Goal: Task Accomplishment & Management: Use online tool/utility

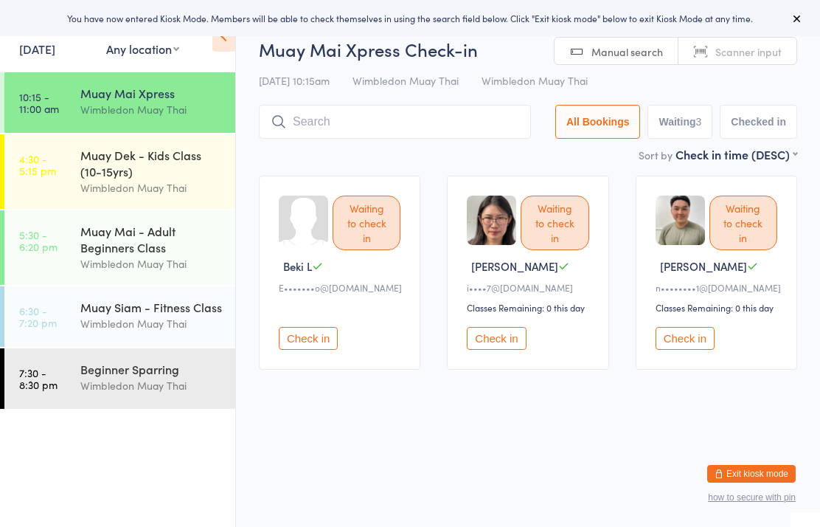
click at [75, 89] on link "10:15 - 11:00 am Muay Mai Xpress Wimbledon Muay Thai" at bounding box center [119, 102] width 231 height 60
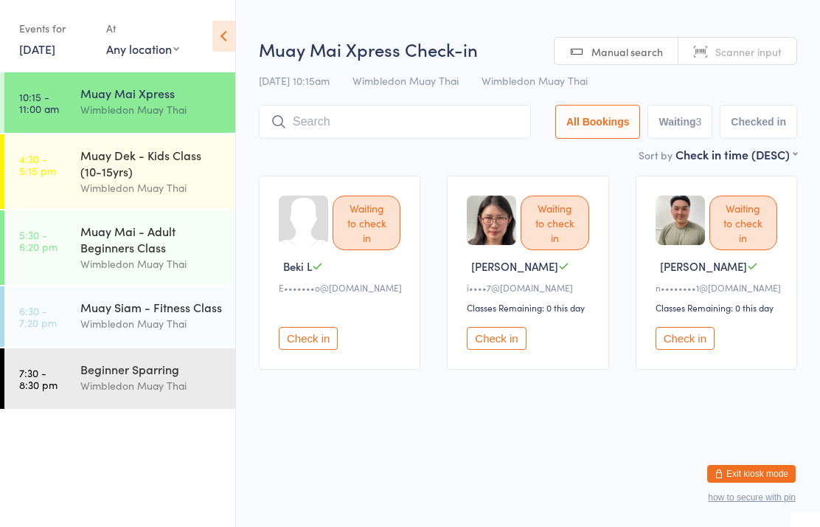
click at [92, 99] on div "Muay Mai Xpress" at bounding box center [151, 93] width 142 height 16
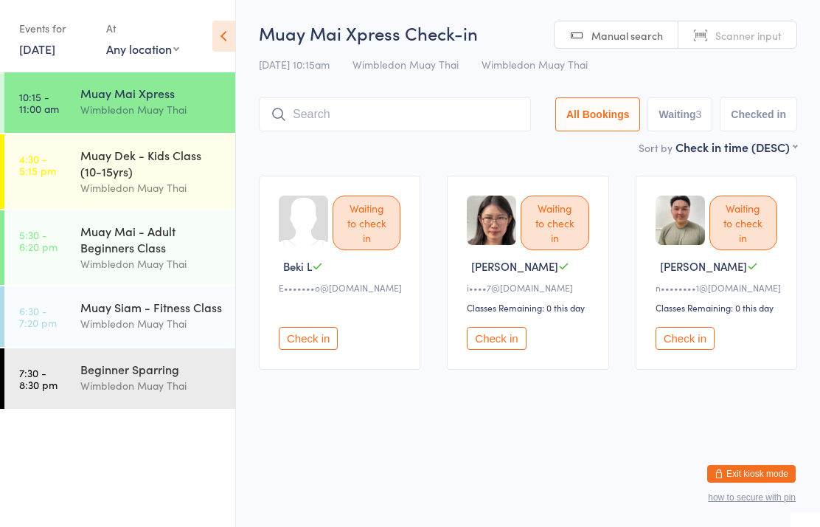
click at [169, 86] on div "Muay Mai Xpress" at bounding box center [151, 93] width 142 height 16
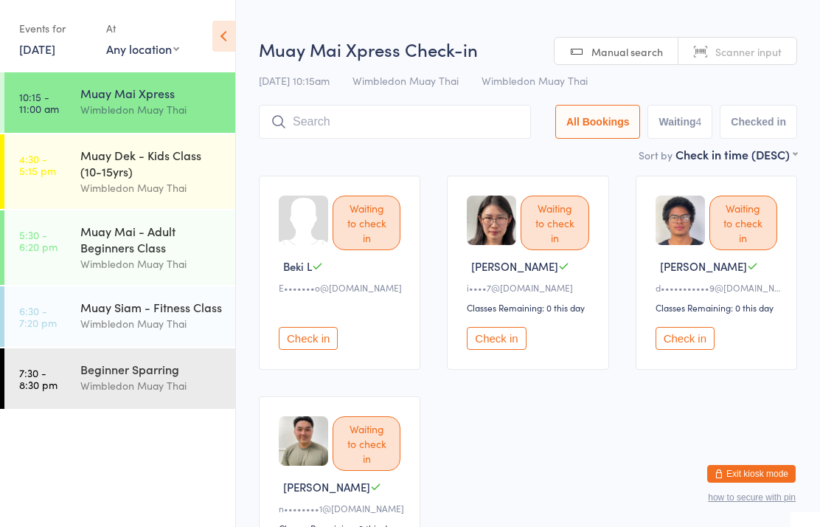
click at [710, 336] on button "Check in" at bounding box center [685, 338] width 59 height 23
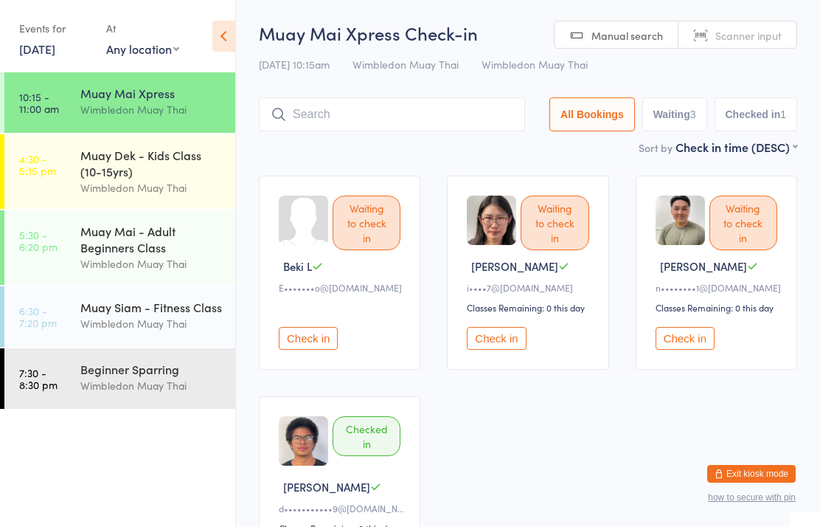
scroll to position [1, 0]
click at [370, 115] on input "search" at bounding box center [392, 114] width 266 height 34
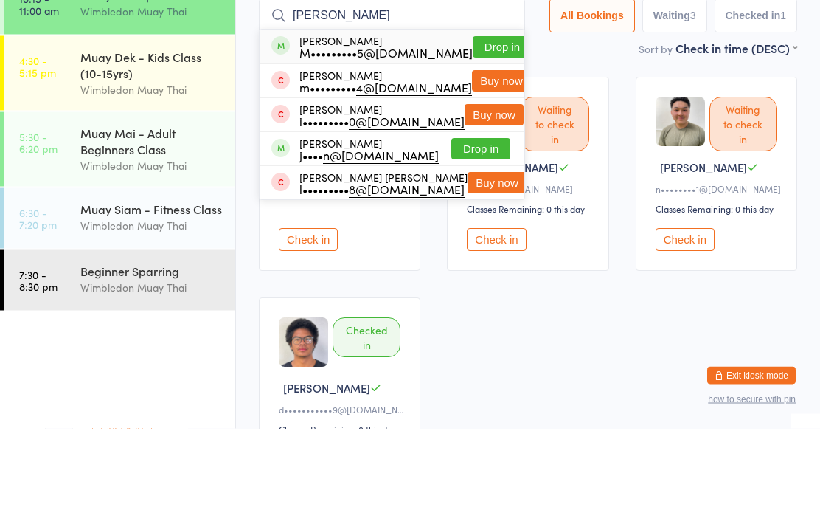
type input "[PERSON_NAME]"
click at [484, 135] on button "Drop in" at bounding box center [502, 145] width 59 height 21
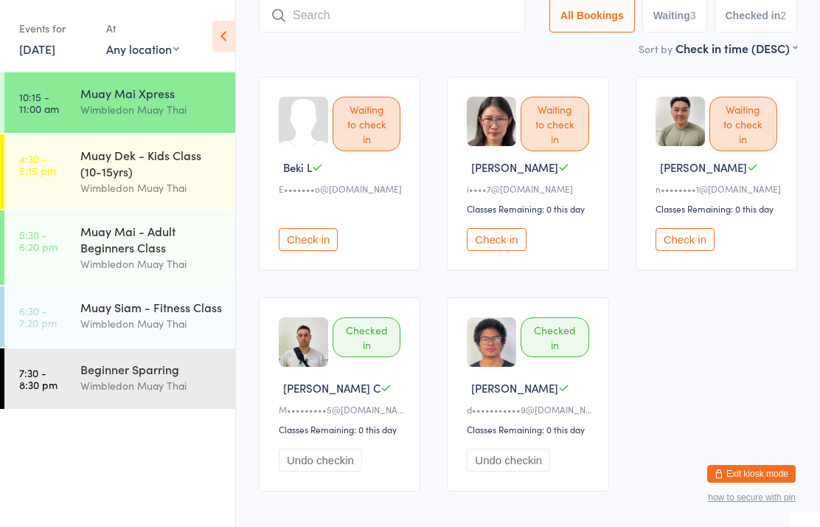
click at [144, 112] on div "Wimbledon Muay Thai" at bounding box center [151, 109] width 142 height 17
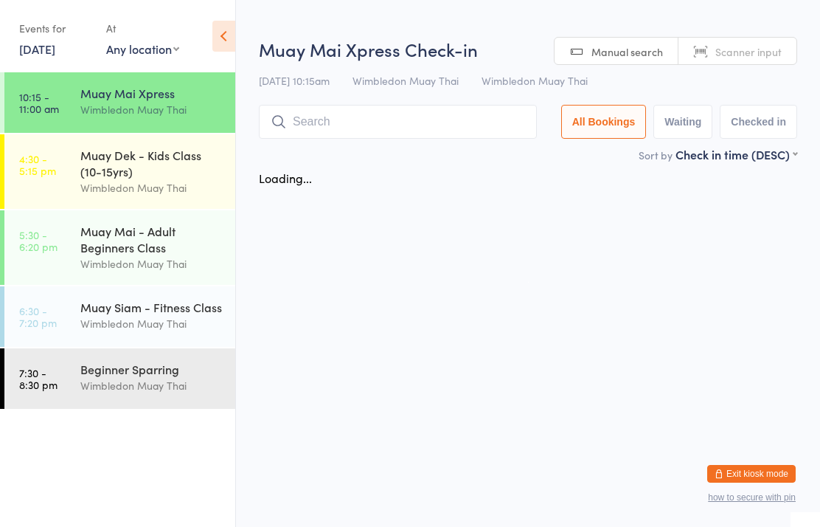
scroll to position [0, 0]
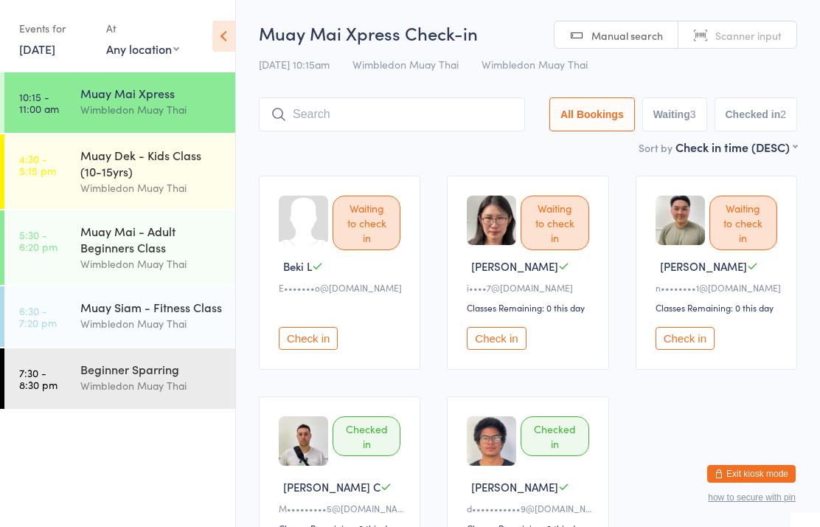
click at [491, 111] on input "search" at bounding box center [392, 114] width 266 height 34
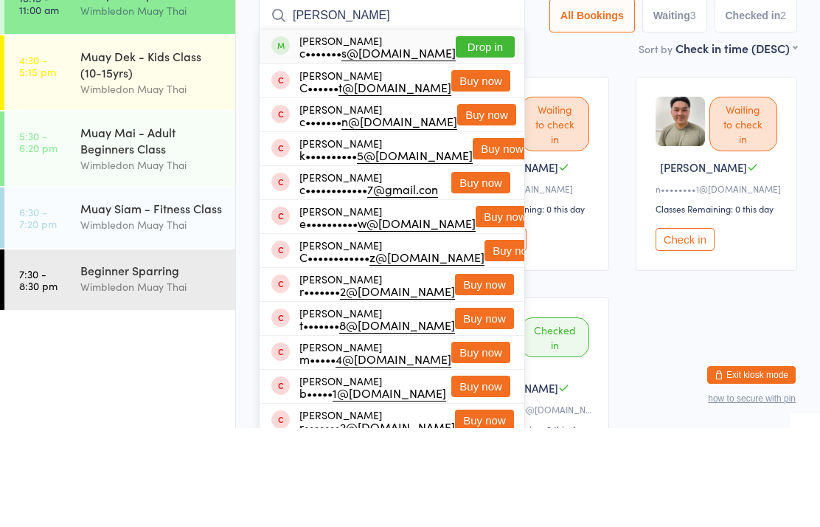
type input "[PERSON_NAME]"
click at [486, 135] on button "Drop in" at bounding box center [485, 145] width 59 height 21
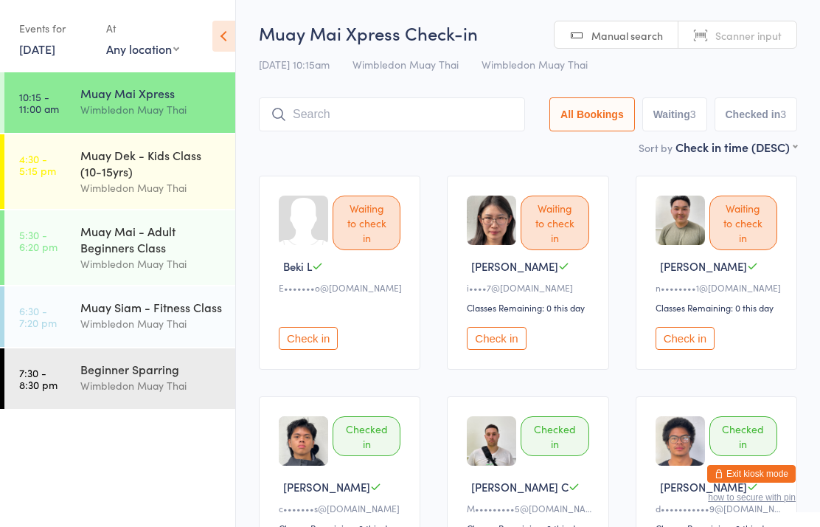
click at [444, 119] on input "search" at bounding box center [392, 114] width 266 height 34
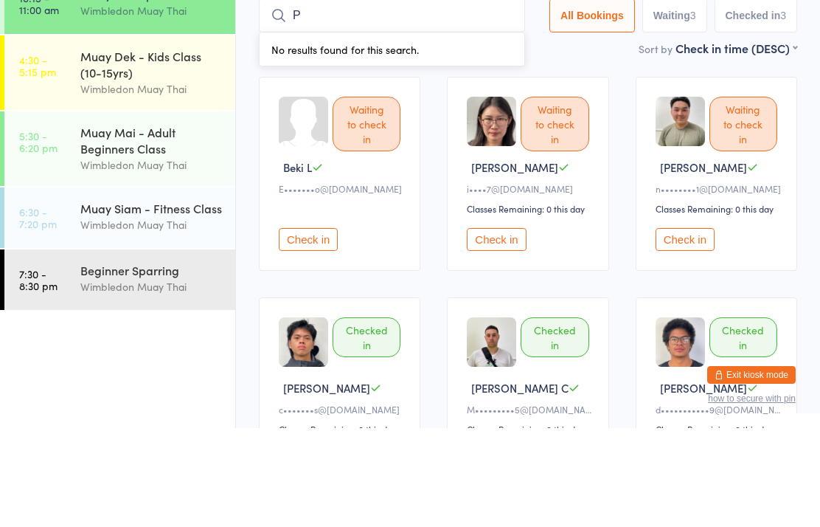
type input "P"
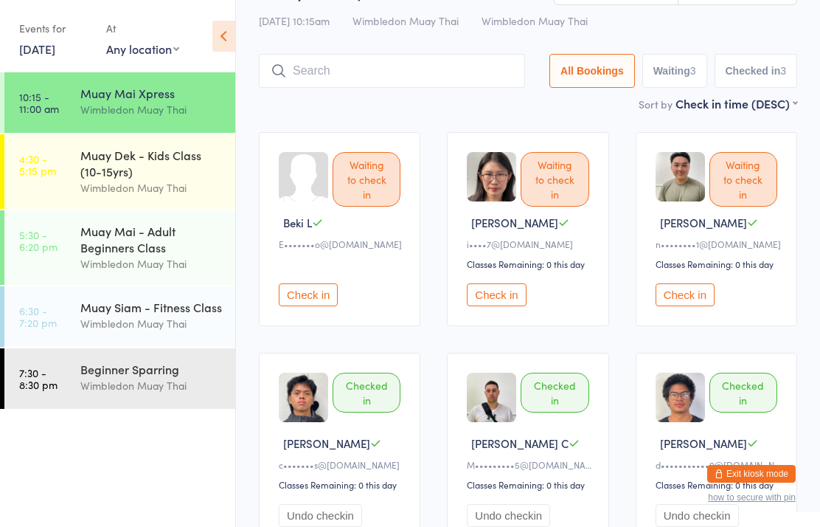
scroll to position [43, 0]
click at [100, 108] on div "Wimbledon Muay Thai" at bounding box center [151, 109] width 142 height 17
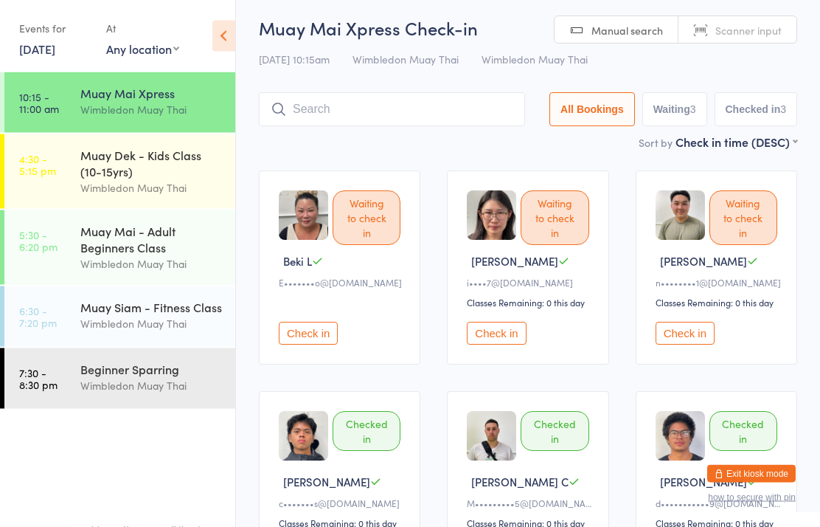
scroll to position [0, 0]
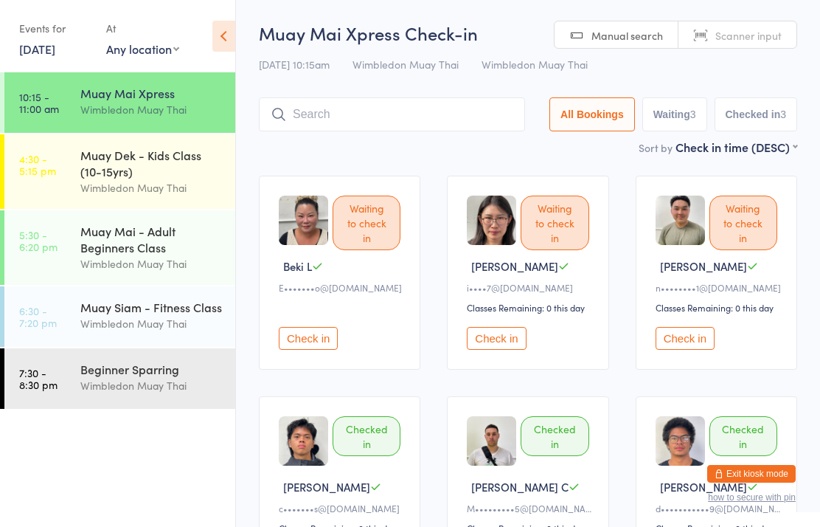
click at [426, 118] on input "search" at bounding box center [392, 114] width 266 height 34
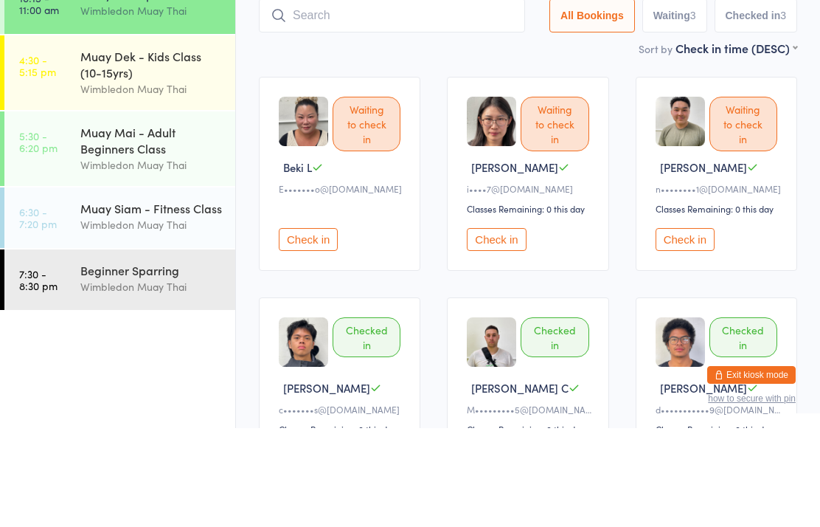
click at [420, 63] on main "Muay Mai Xpress Check-in [DATE] 10:15am Wimbledon Muay Thai Wimbledon Muay Thai…" at bounding box center [528, 312] width 538 height 583
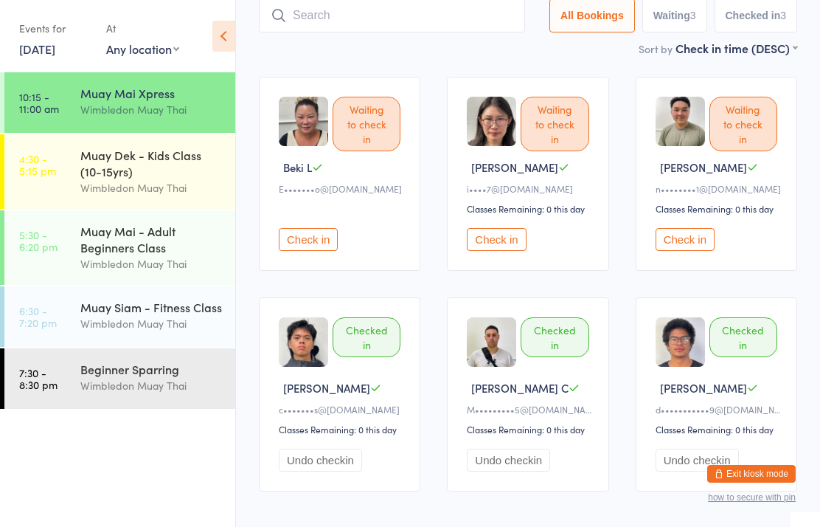
click at [326, 242] on button "Check in" at bounding box center [308, 239] width 59 height 23
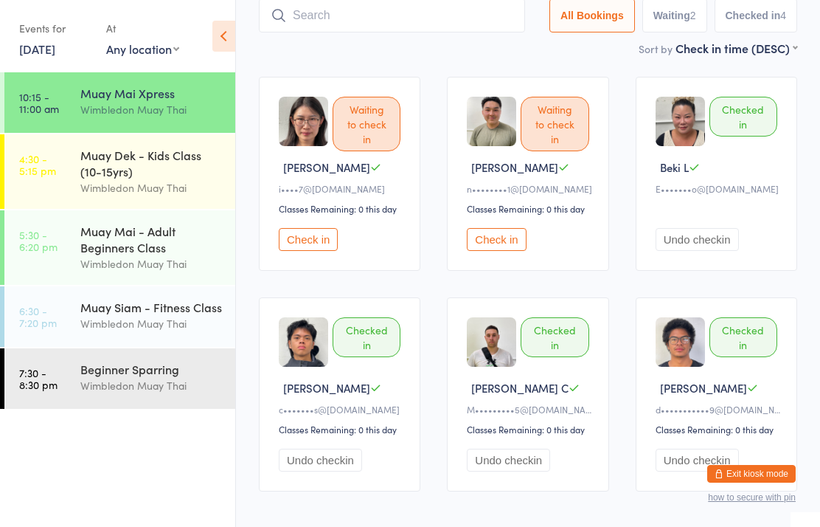
click at [367, 21] on input "search" at bounding box center [392, 16] width 266 height 34
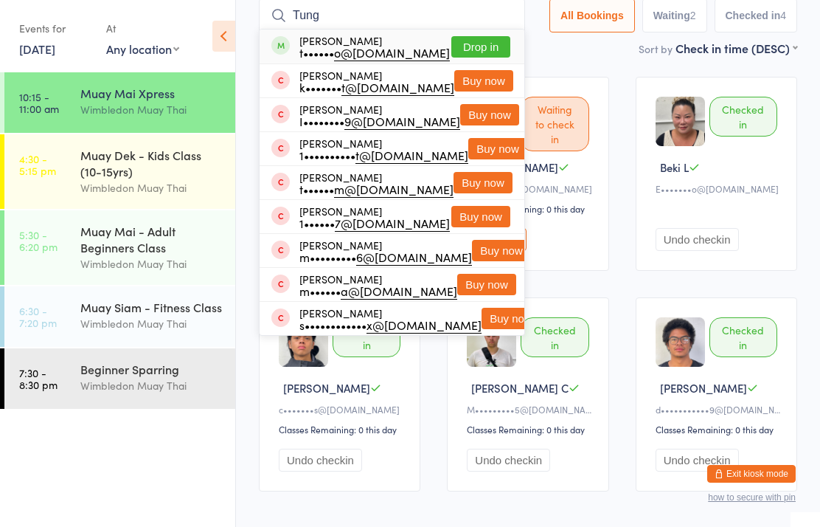
type input "Tung"
click at [487, 49] on button "Drop in" at bounding box center [480, 46] width 59 height 21
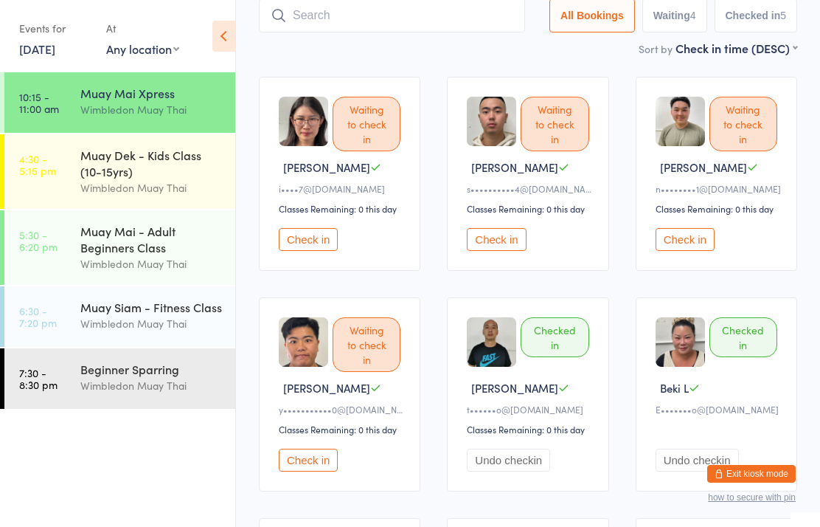
click at [500, 249] on button "Check in" at bounding box center [496, 239] width 59 height 23
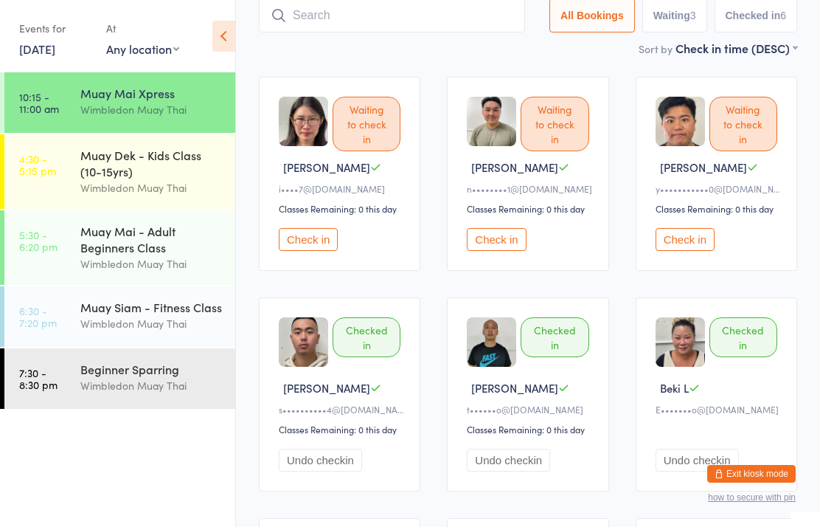
click at [360, 10] on input "search" at bounding box center [392, 16] width 266 height 34
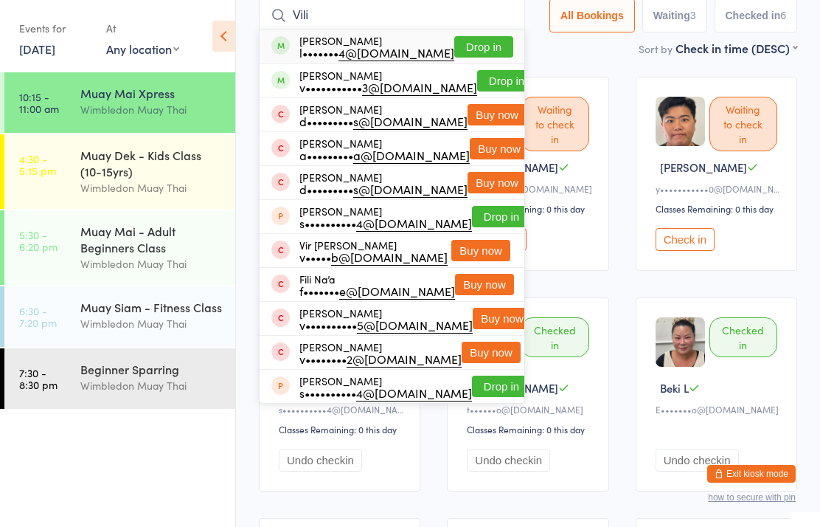
type input "Vili"
click at [385, 54] on div "l••••••• 4@[DOMAIN_NAME]" at bounding box center [376, 52] width 155 height 12
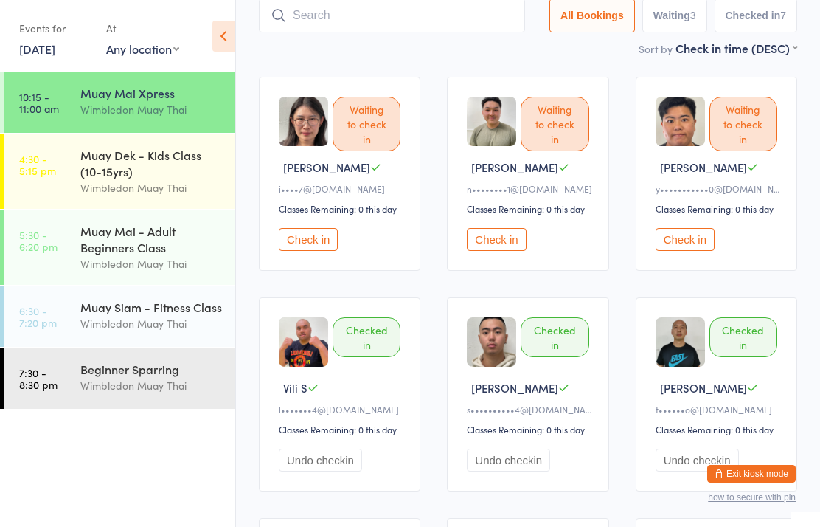
click at [506, 251] on button "Check in" at bounding box center [496, 239] width 59 height 23
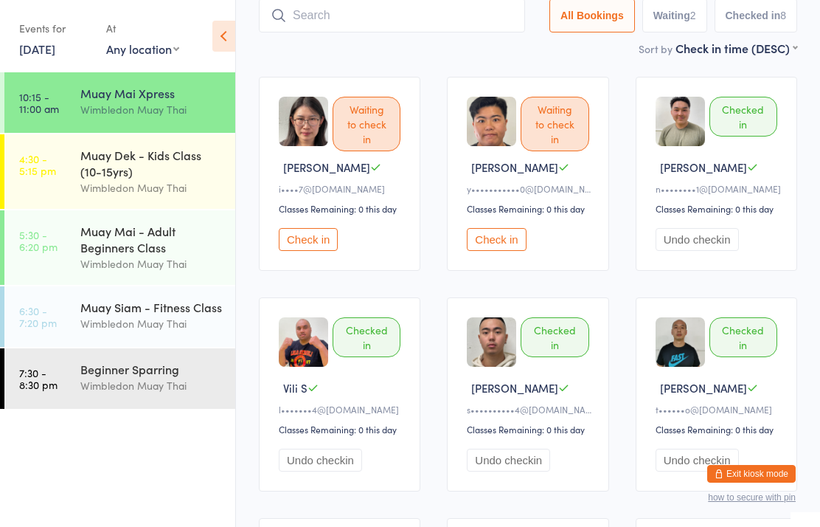
click at [425, 32] on input "search" at bounding box center [392, 16] width 266 height 34
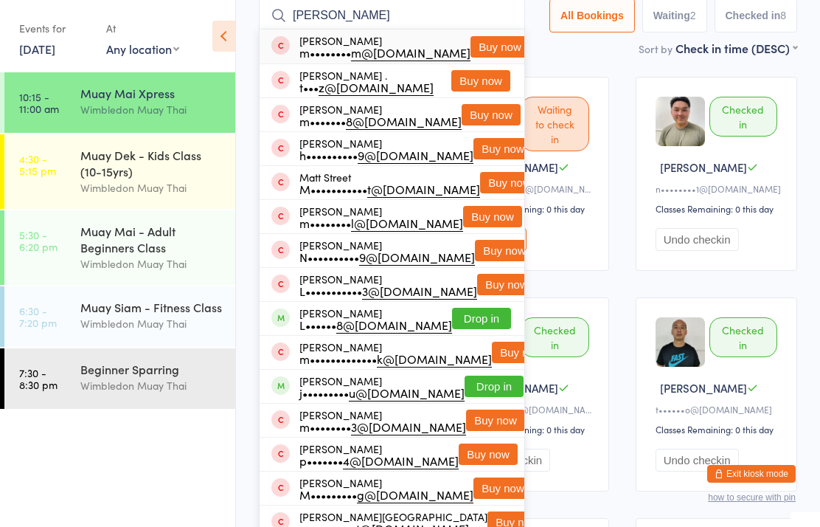
type input "[PERSON_NAME]"
click at [403, 46] on div "m•••••••• m@[DOMAIN_NAME]" at bounding box center [384, 52] width 171 height 12
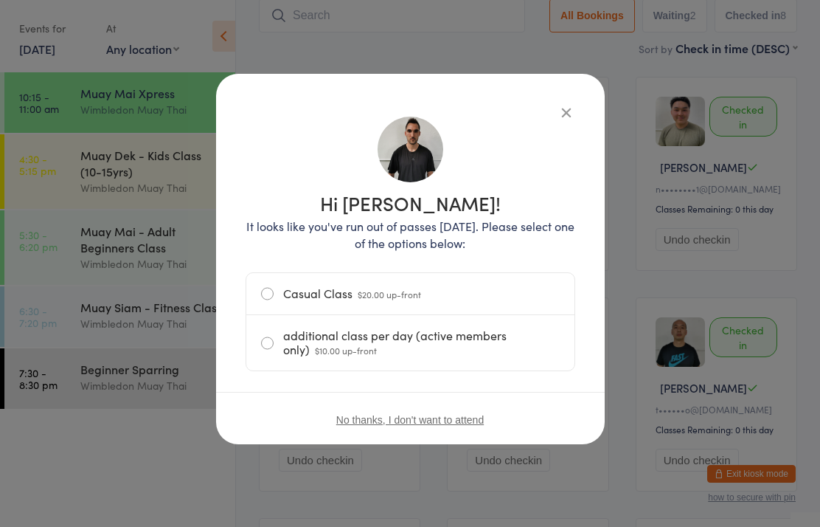
click at [468, 296] on label "Casual Class $20.00 up-front" at bounding box center [410, 293] width 299 height 41
click at [0, 0] on input "Casual Class $20.00 up-front" at bounding box center [0, 0] width 0 height 0
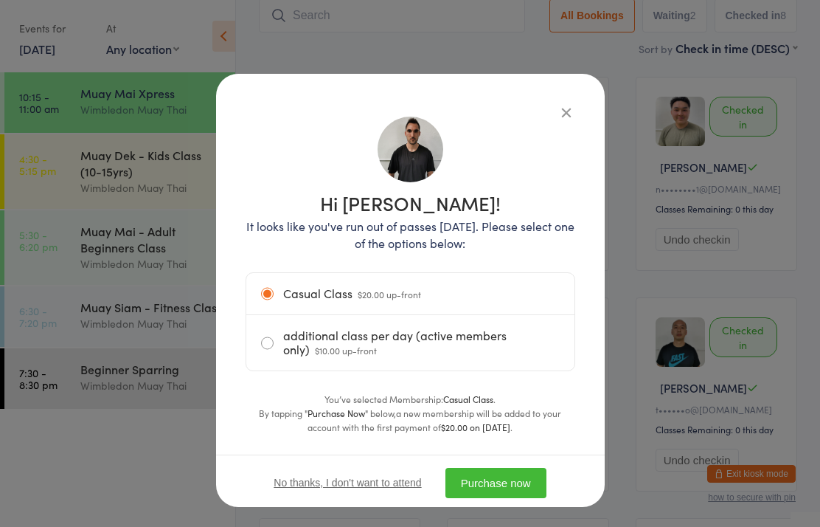
click at [507, 477] on button "Purchase now" at bounding box center [496, 483] width 101 height 30
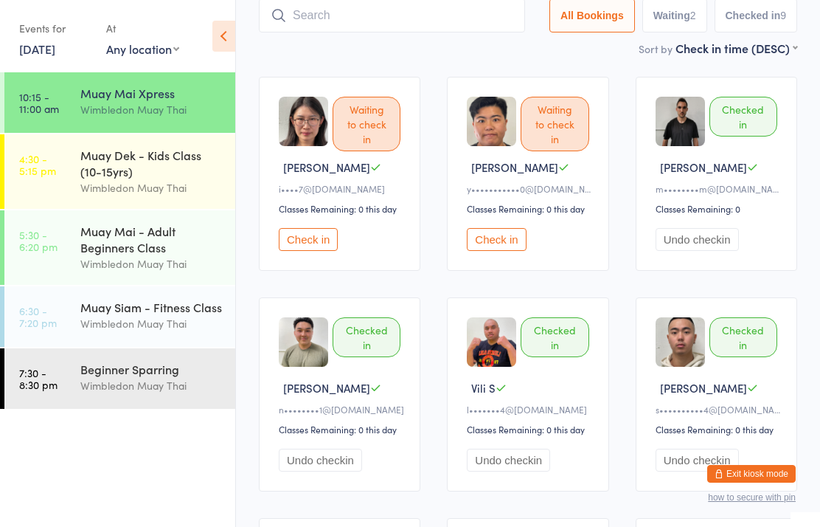
click at [353, 11] on input "search" at bounding box center [392, 16] width 266 height 34
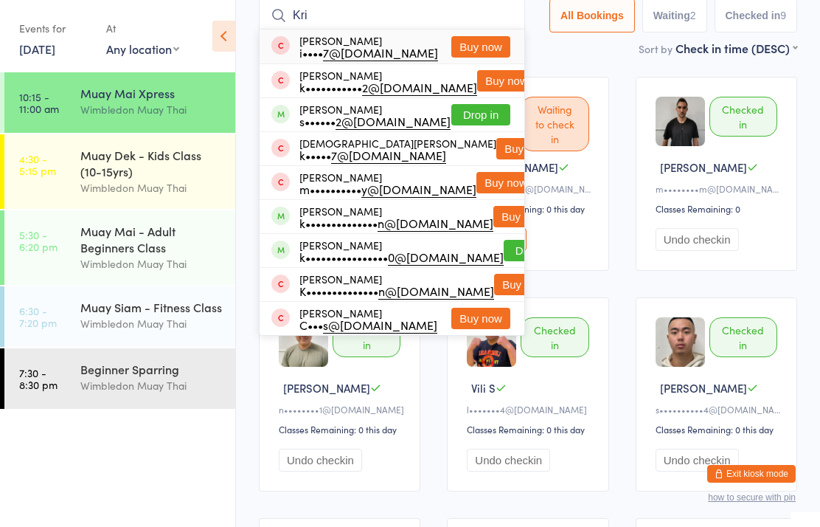
type input "Kri"
click at [479, 114] on button "Drop in" at bounding box center [480, 114] width 59 height 21
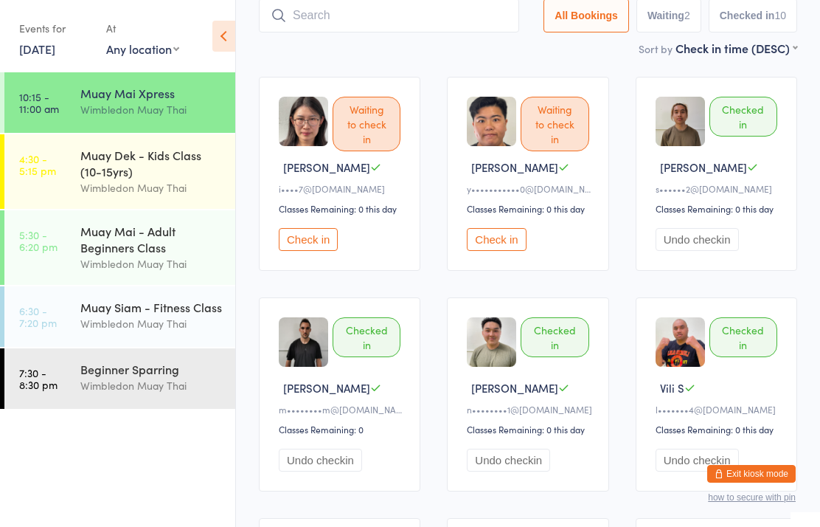
click at [59, 83] on link "10:15 - 11:00 am Muay Mai Xpress Wimbledon Muay Thai" at bounding box center [119, 102] width 231 height 60
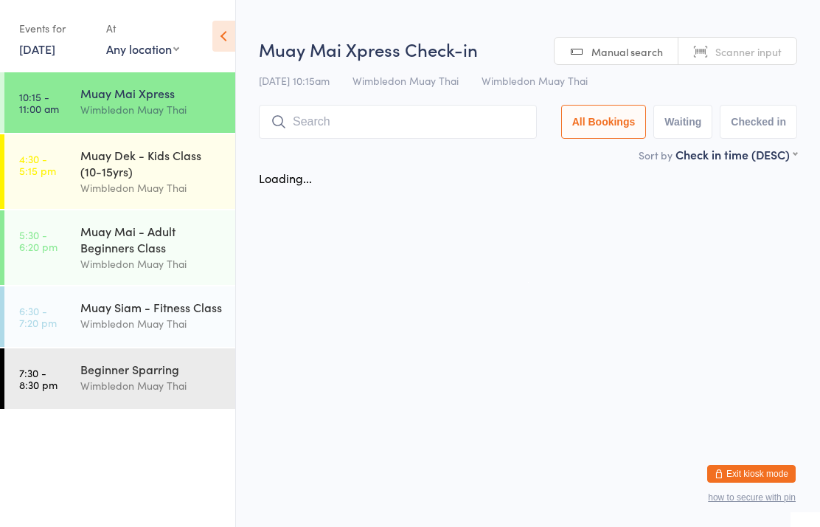
scroll to position [0, 0]
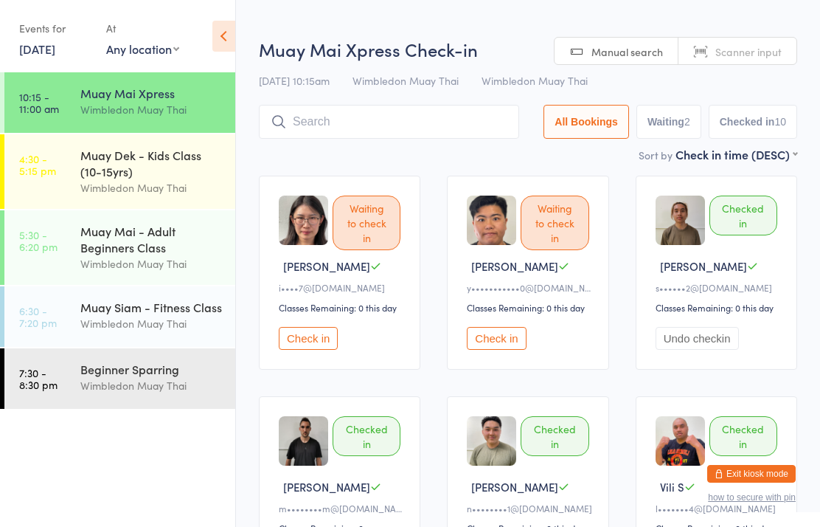
click at [386, 106] on input "search" at bounding box center [389, 122] width 260 height 34
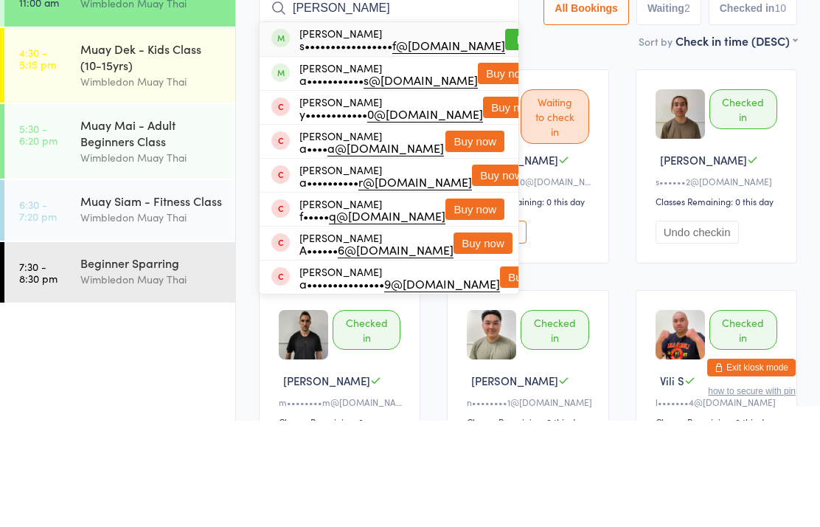
type input "[PERSON_NAME]"
click at [510, 135] on button "Drop in" at bounding box center [534, 145] width 59 height 21
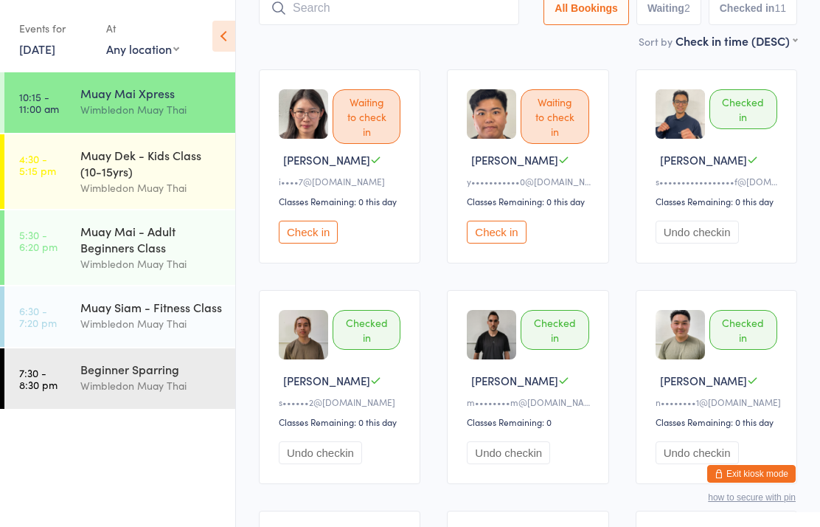
click at [499, 232] on button "Check in" at bounding box center [496, 232] width 59 height 23
click at [80, 115] on link "10:15 - 11:00 am Muay Mai Xpress Wimbledon Muay Thai" at bounding box center [119, 102] width 231 height 60
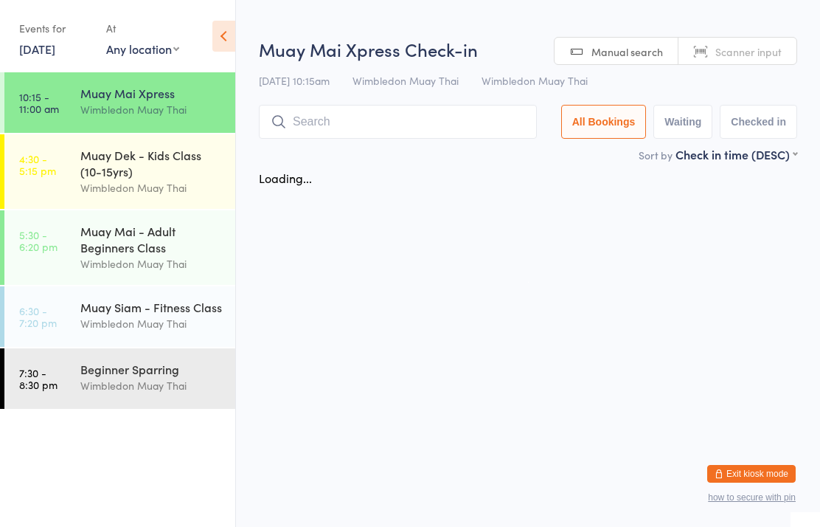
scroll to position [0, 0]
